Goal: Obtain resource: Download file/media

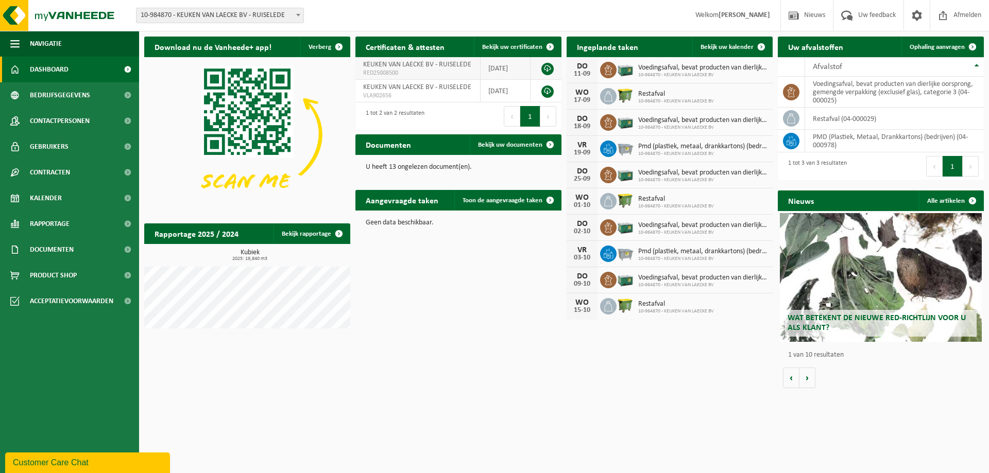
click at [548, 67] on link at bounding box center [547, 69] width 12 height 12
click at [49, 251] on span "Documenten" at bounding box center [52, 250] width 44 height 26
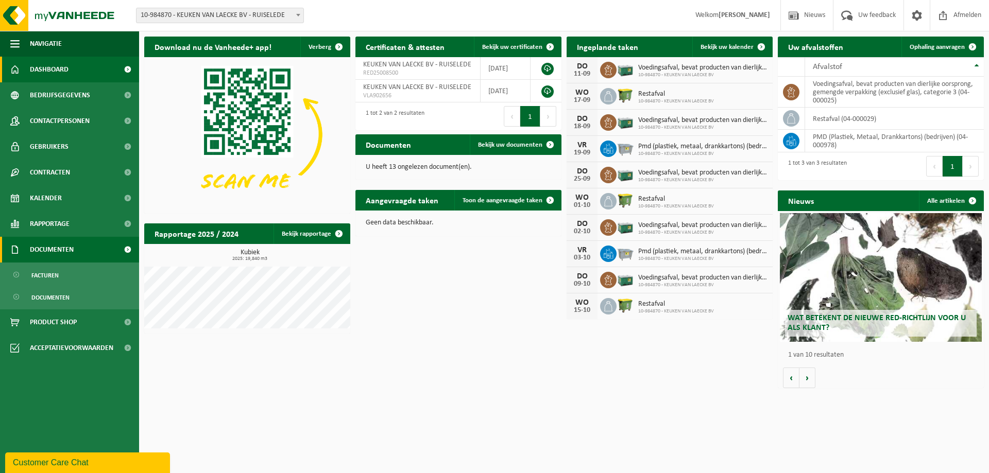
click at [126, 251] on span at bounding box center [127, 250] width 23 height 26
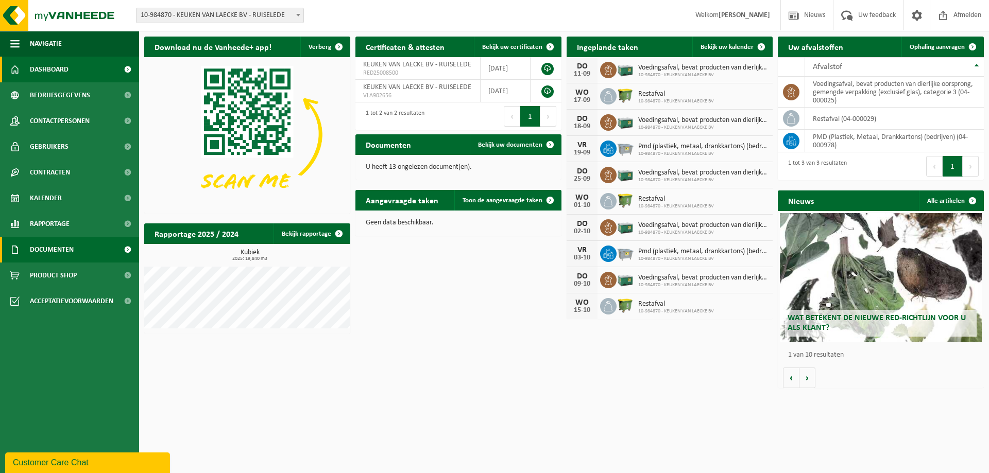
click at [128, 250] on span at bounding box center [127, 250] width 23 height 26
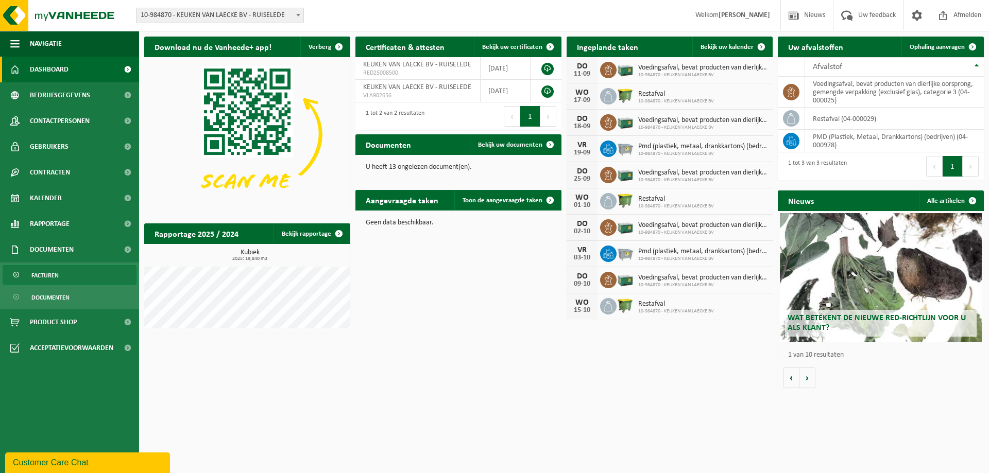
click at [35, 274] on span "Facturen" at bounding box center [44, 276] width 27 height 20
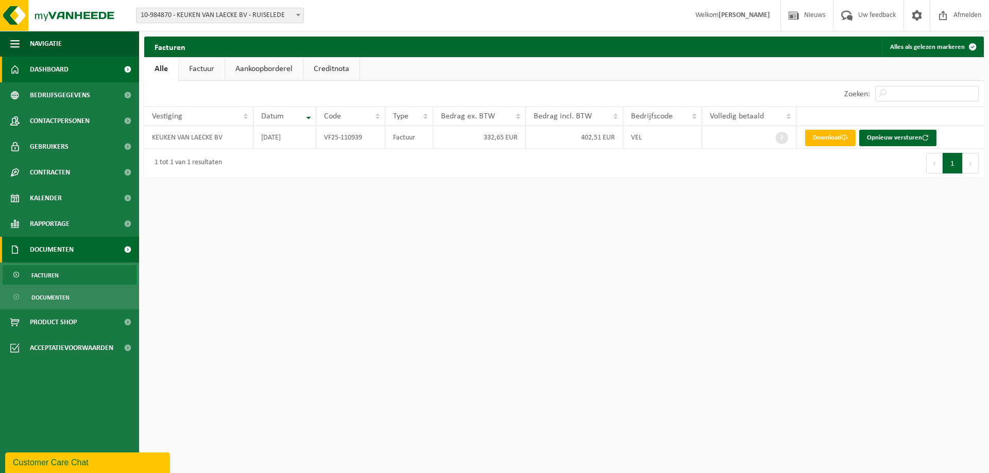
click at [59, 67] on span "Dashboard" at bounding box center [49, 70] width 39 height 26
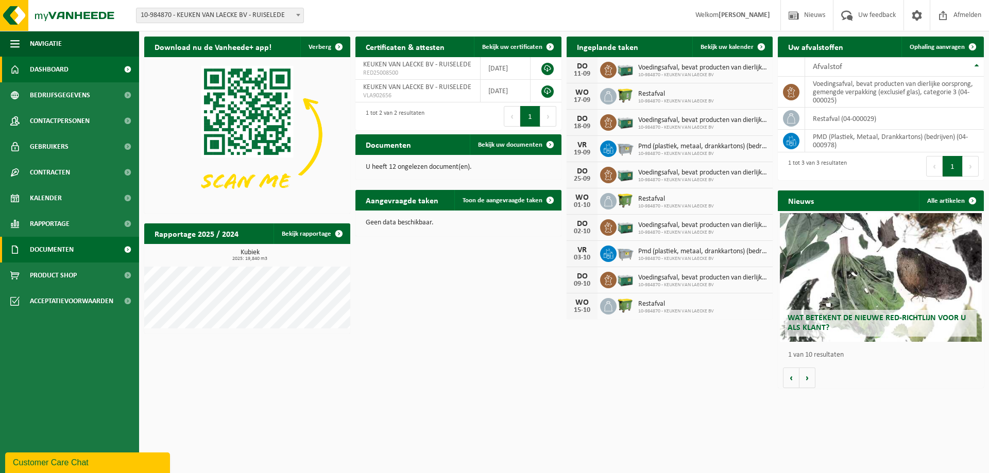
click at [63, 250] on span "Documenten" at bounding box center [52, 250] width 44 height 26
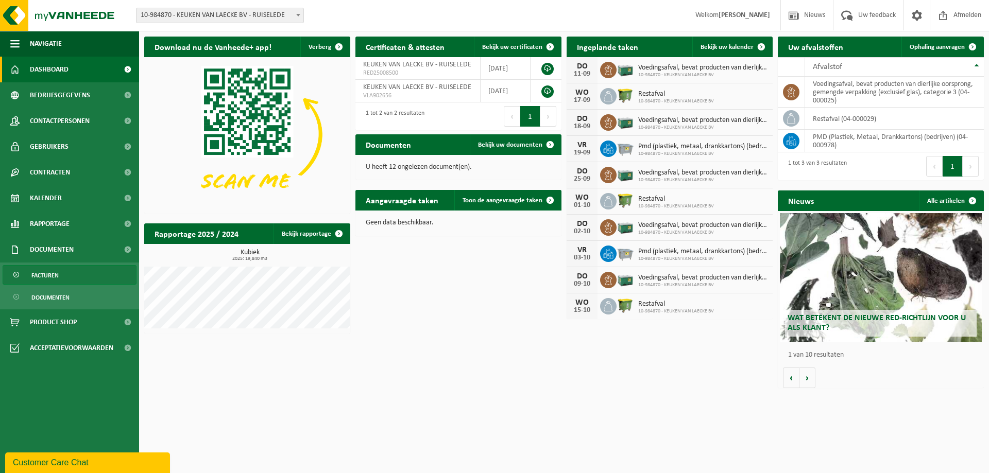
click at [52, 275] on span "Facturen" at bounding box center [44, 276] width 27 height 20
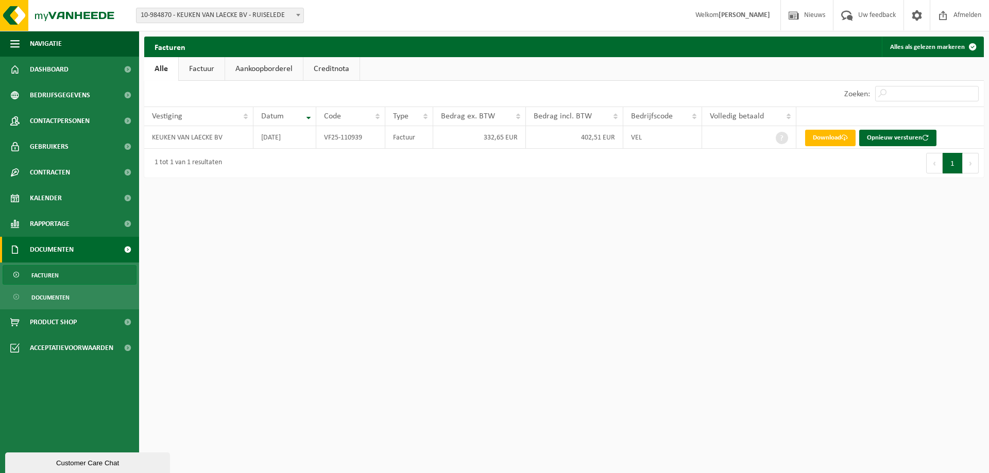
click at [207, 67] on link "Factuur" at bounding box center [202, 69] width 46 height 24
click at [258, 69] on link "Aankoopborderel" at bounding box center [265, 69] width 78 height 24
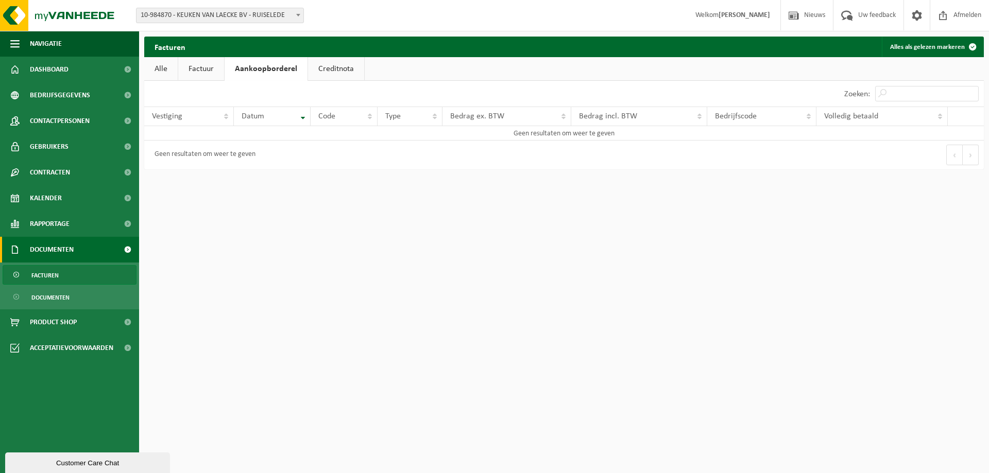
click at [329, 70] on link "Creditnota" at bounding box center [336, 69] width 56 height 24
click at [166, 70] on link "Alle" at bounding box center [160, 69] width 33 height 24
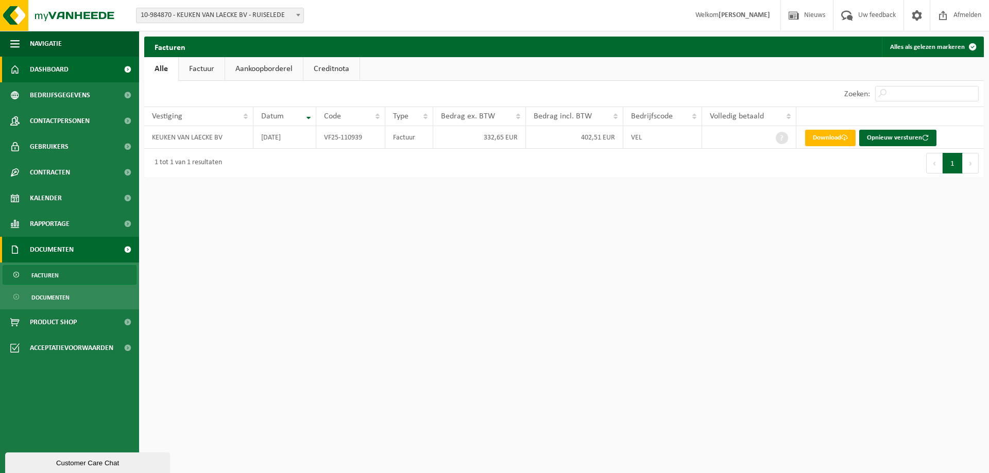
click at [61, 66] on span "Dashboard" at bounding box center [49, 70] width 39 height 26
